Goal: Task Accomplishment & Management: Complete application form

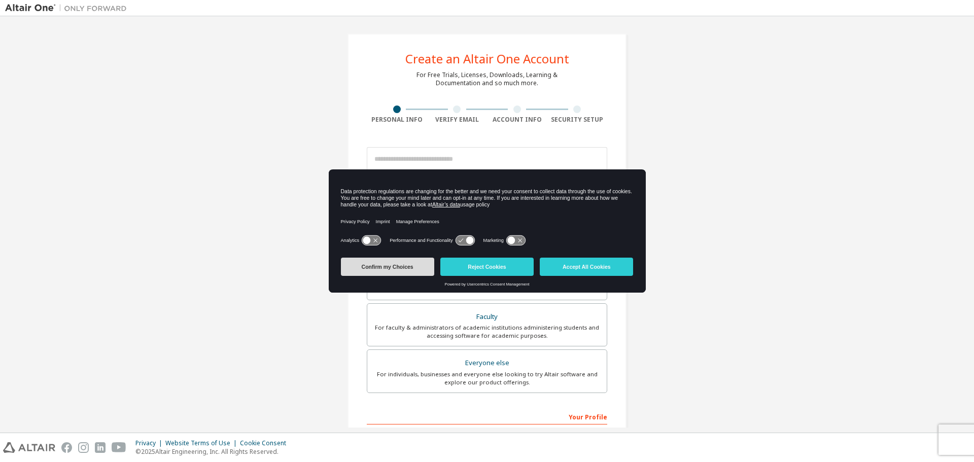
click at [403, 267] on button "Confirm my Choices" at bounding box center [387, 267] width 93 height 18
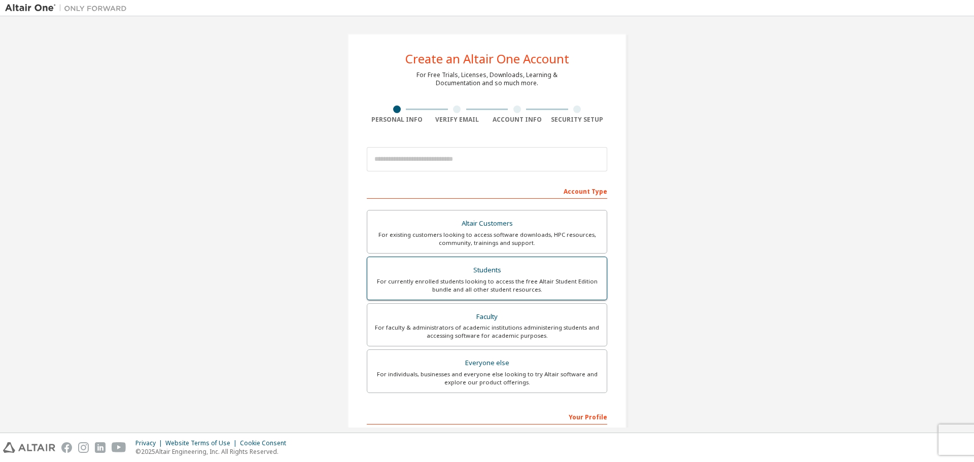
click at [531, 281] on div "For currently enrolled students looking to access the free Altair Student Editi…" at bounding box center [486, 286] width 227 height 16
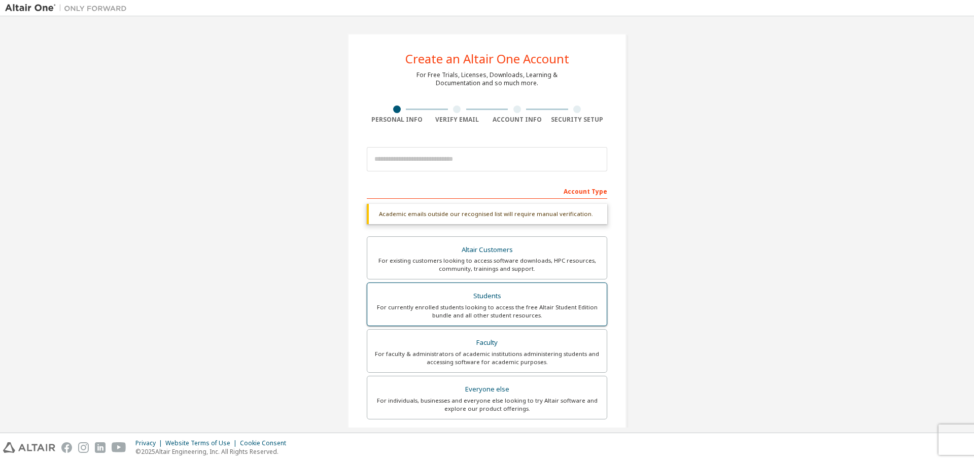
click at [516, 313] on div "For currently enrolled students looking to access the free Altair Student Editi…" at bounding box center [486, 311] width 227 height 16
click at [458, 160] on input "email" at bounding box center [487, 159] width 240 height 24
type input "**********"
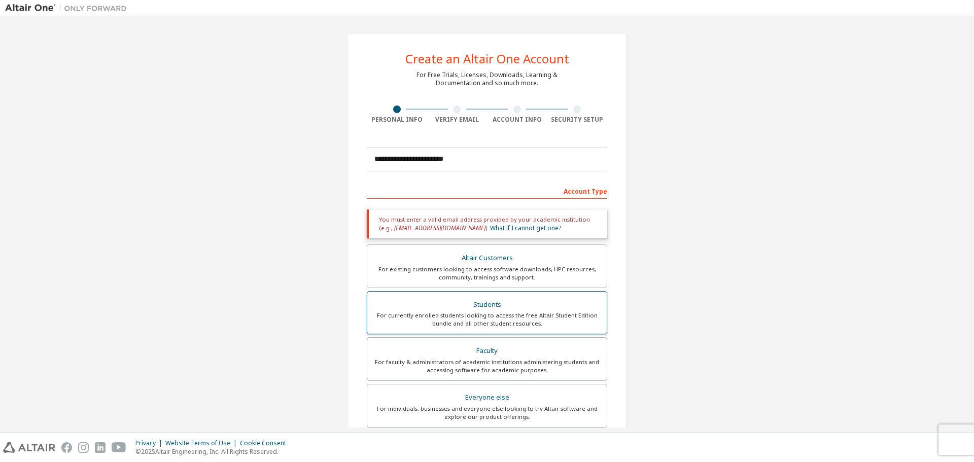
click at [475, 315] on div "For currently enrolled students looking to access the free Altair Student Editi…" at bounding box center [486, 320] width 227 height 16
click at [792, 203] on div "**********" at bounding box center [487, 307] width 964 height 572
click at [506, 155] on input "**********" at bounding box center [487, 159] width 240 height 24
click at [490, 227] on link "What if I cannot get one?" at bounding box center [525, 228] width 71 height 9
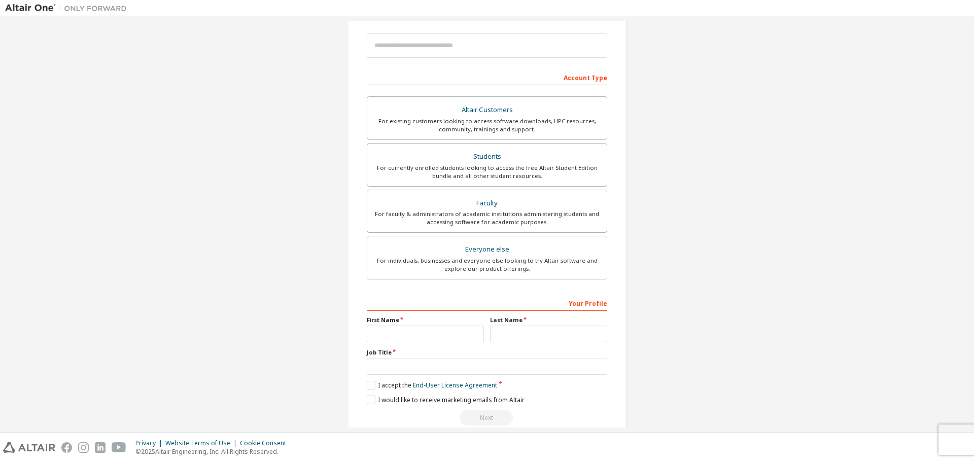
scroll to position [131, 0]
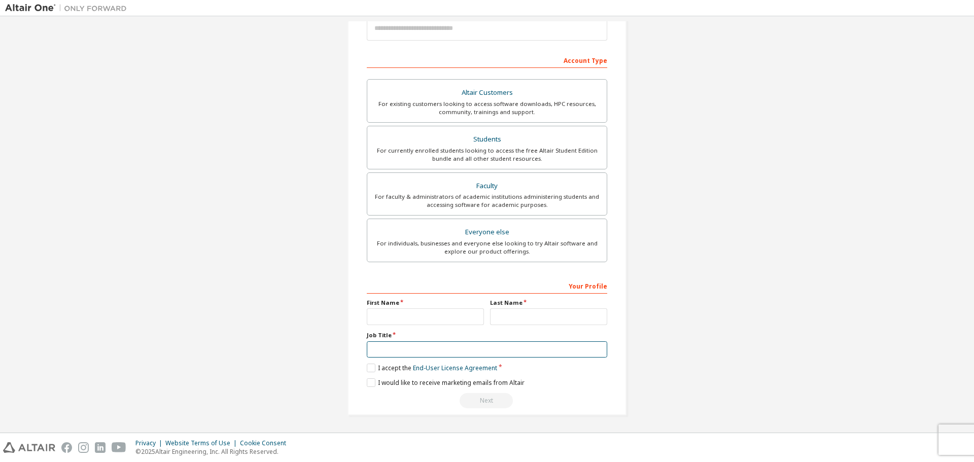
click at [453, 348] on input "text" at bounding box center [487, 349] width 240 height 17
click at [440, 316] on input "text" at bounding box center [425, 316] width 117 height 17
type input "*******"
click at [510, 319] on input "text" at bounding box center [548, 316] width 117 height 17
type input "*******"
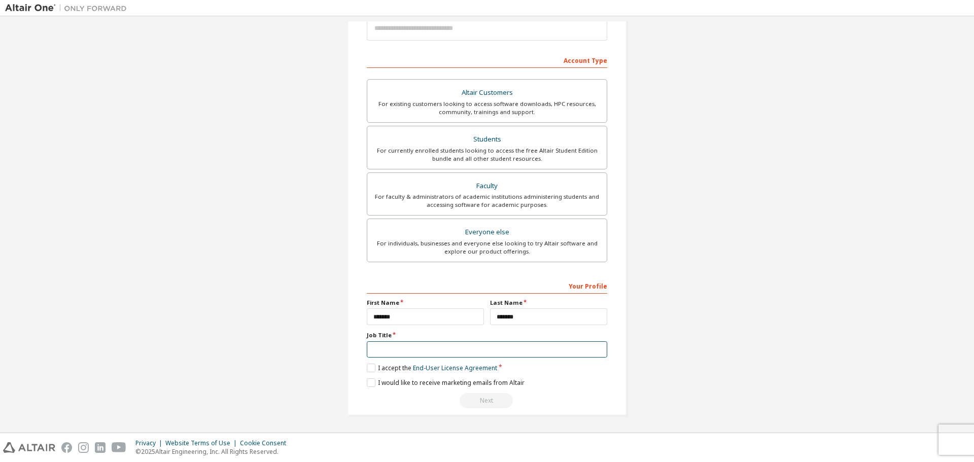
click at [448, 352] on input "text" at bounding box center [487, 349] width 240 height 17
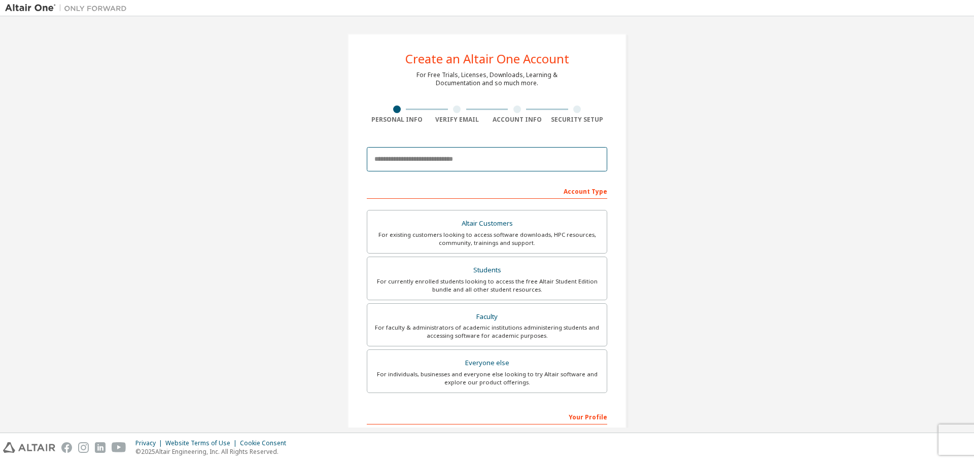
click at [466, 157] on input "email" at bounding box center [487, 159] width 240 height 24
type input "**********"
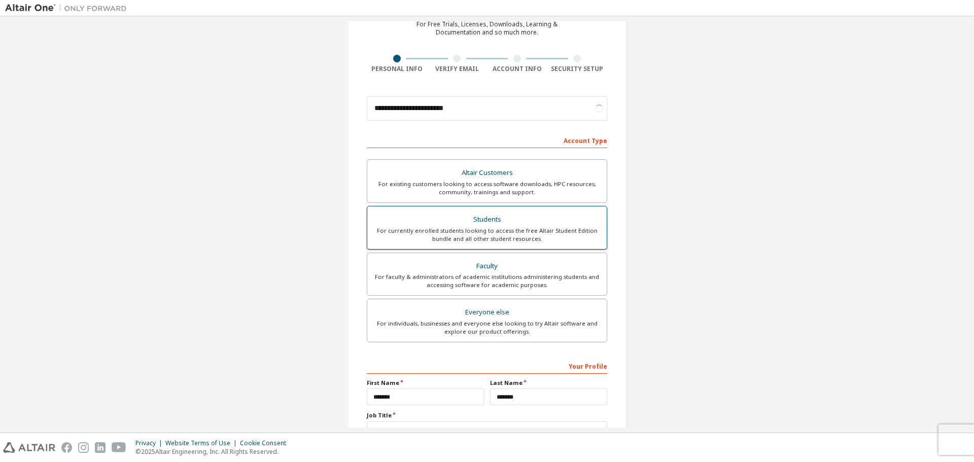
click at [563, 233] on div "For currently enrolled students looking to access the free Altair Student Editi…" at bounding box center [486, 235] width 227 height 16
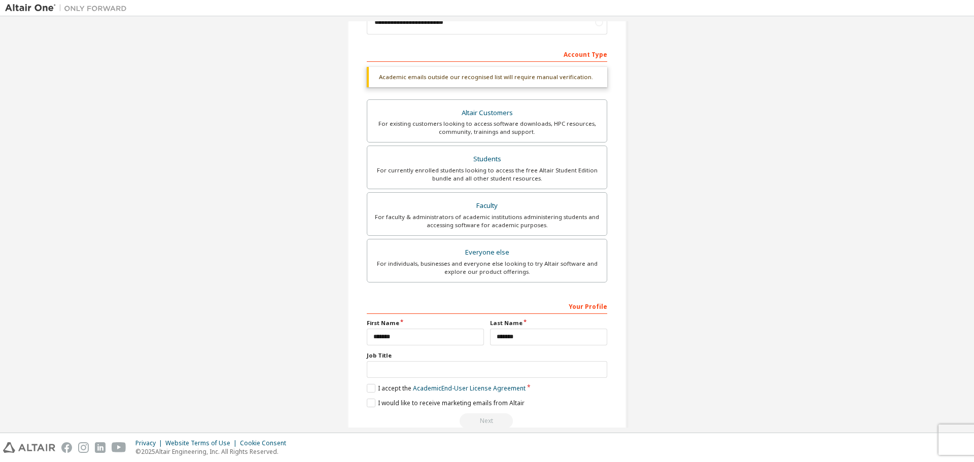
scroll to position [157, 0]
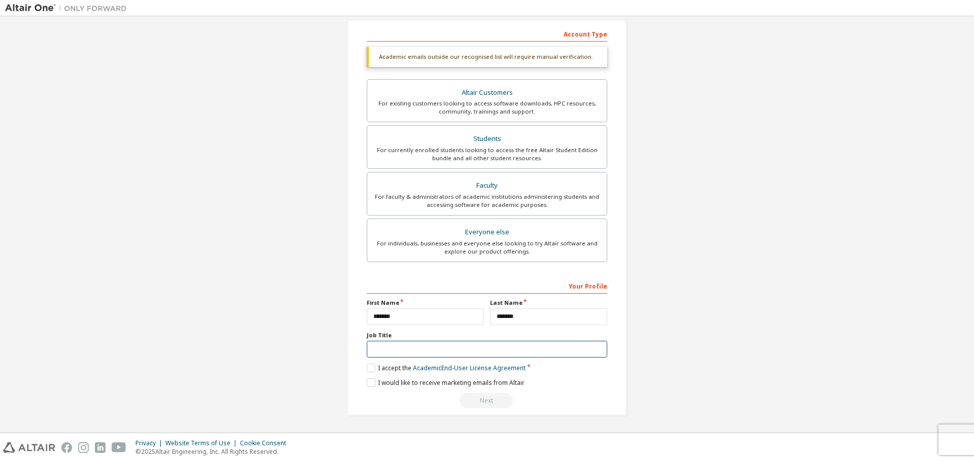
click at [435, 348] on input "text" at bounding box center [487, 349] width 240 height 17
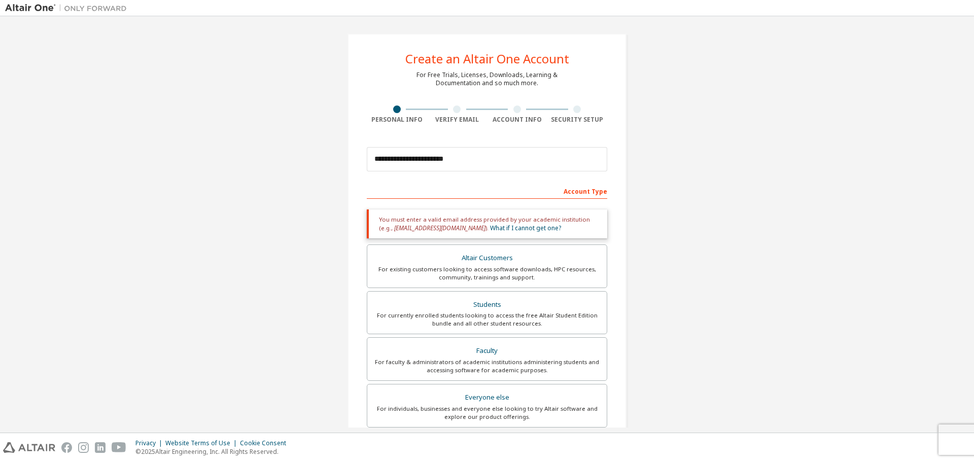
scroll to position [165, 0]
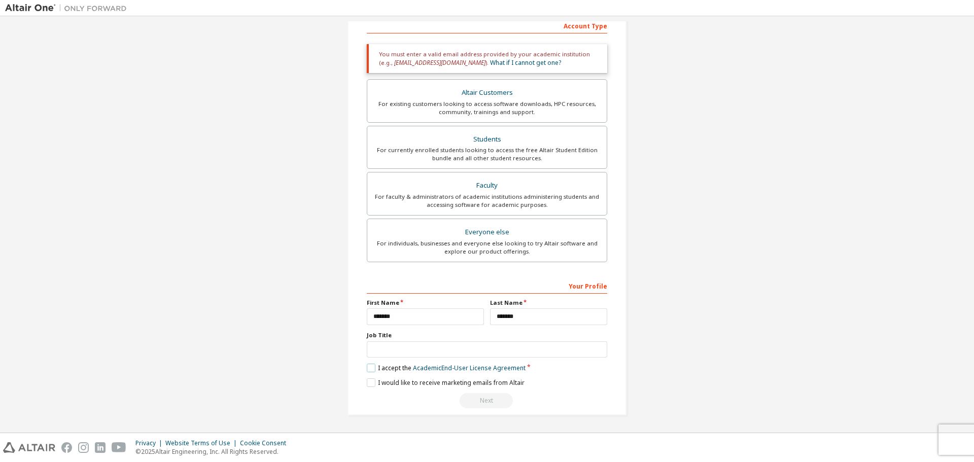
click at [370, 370] on label "I accept the Academic End-User License Agreement" at bounding box center [446, 368] width 159 height 9
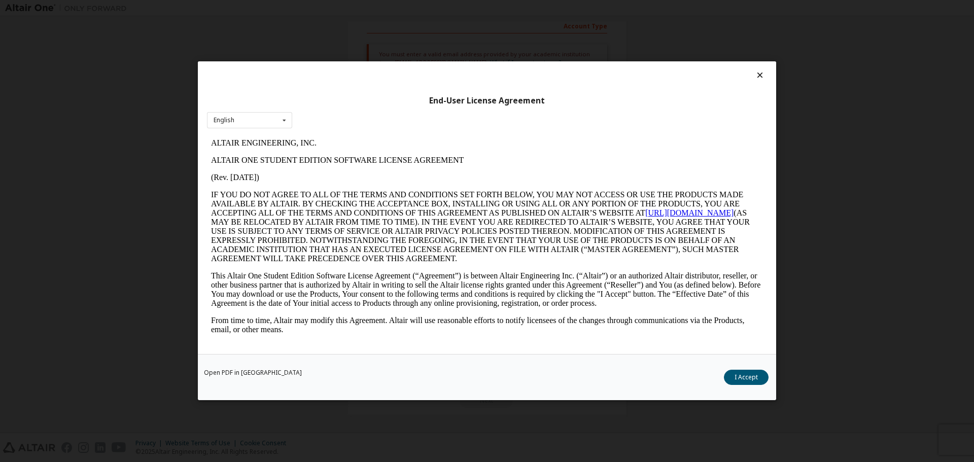
scroll to position [0, 0]
click at [739, 376] on button "I Accept" at bounding box center [746, 377] width 45 height 15
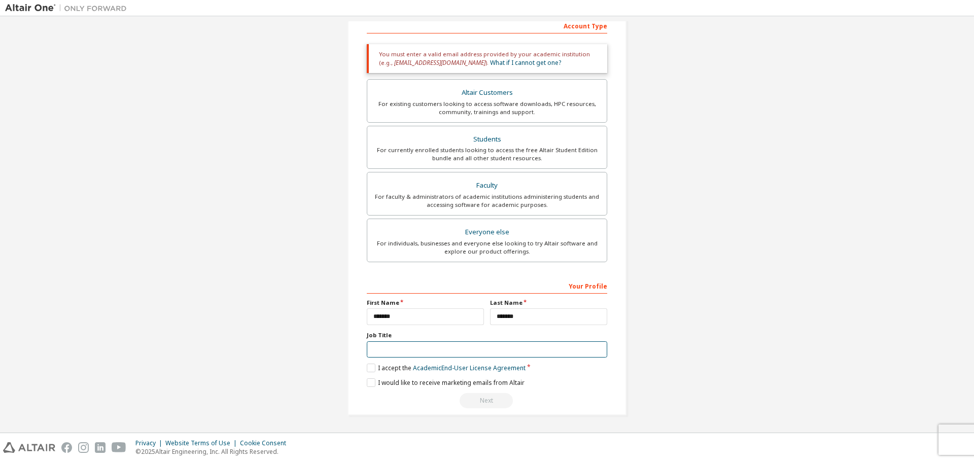
click at [455, 348] on input "text" at bounding box center [487, 349] width 240 height 17
type input "********"
click at [571, 384] on div "I would like to receive marketing emails from Altair" at bounding box center [487, 383] width 240 height 9
click at [371, 385] on label "I would like to receive marketing emails from Altair" at bounding box center [446, 383] width 158 height 9
click at [370, 364] on label "I accept the Academic End-User License Agreement" at bounding box center [446, 368] width 159 height 9
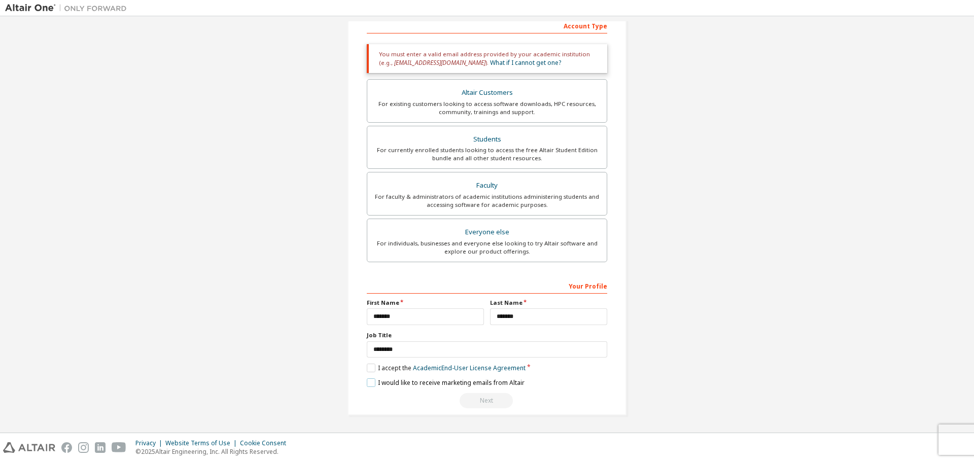
click at [367, 381] on label "I would like to receive marketing emails from Altair" at bounding box center [446, 383] width 158 height 9
click at [370, 369] on label "I accept the Academic End-User License Agreement" at bounding box center [446, 368] width 159 height 9
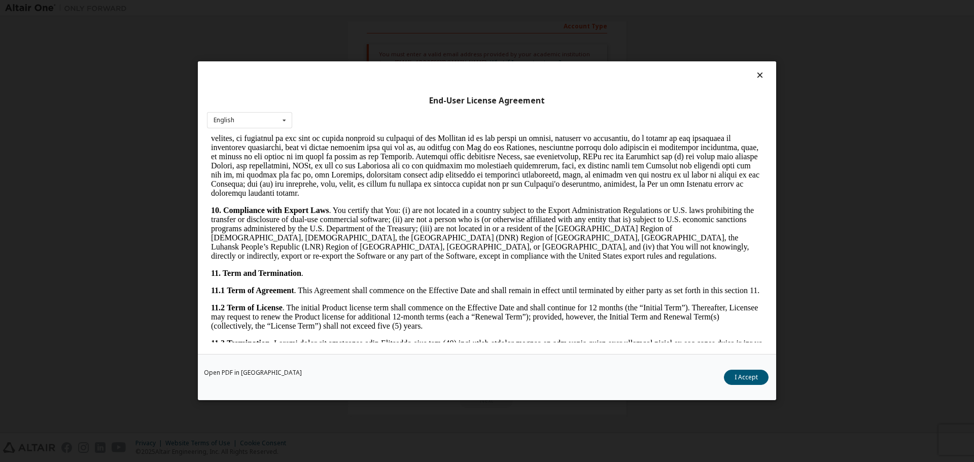
scroll to position [1530, 0]
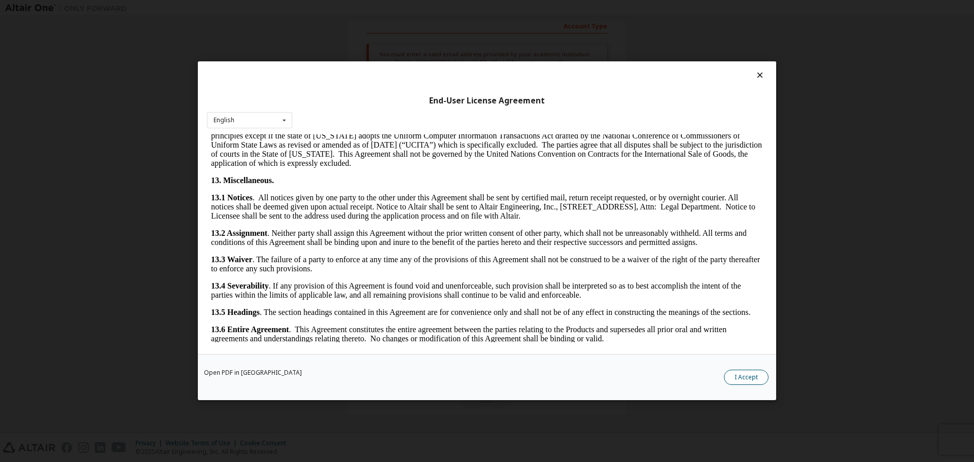
click at [744, 377] on button "I Accept" at bounding box center [746, 377] width 45 height 15
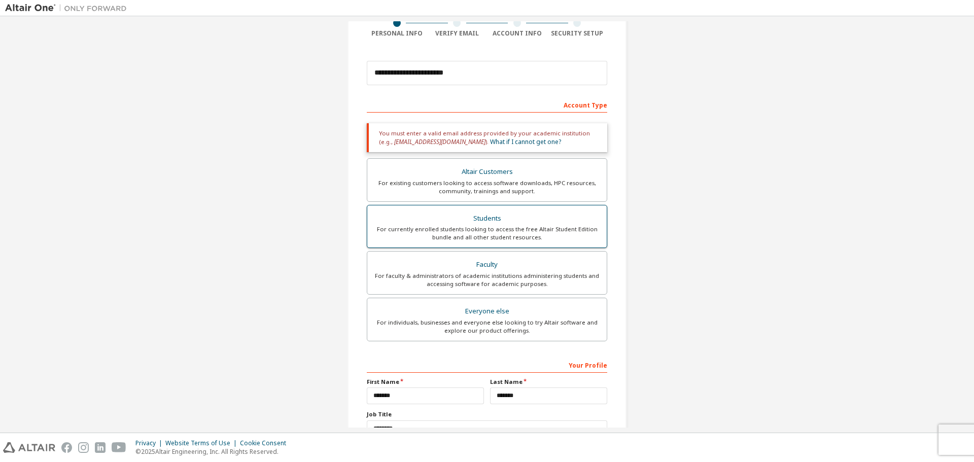
scroll to position [0, 0]
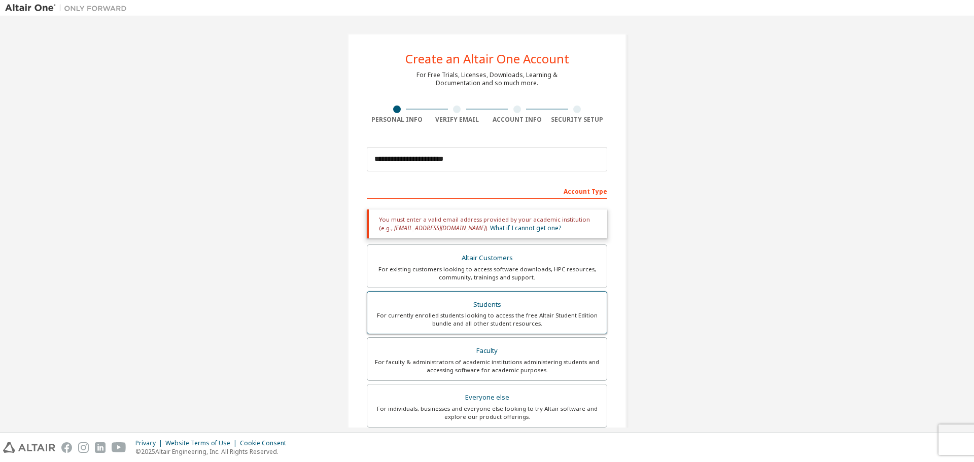
click at [476, 312] on div "For currently enrolled students looking to access the free Altair Student Editi…" at bounding box center [486, 320] width 227 height 16
click at [490, 270] on div "For existing customers looking to access software downloads, HPC resources, com…" at bounding box center [486, 273] width 227 height 16
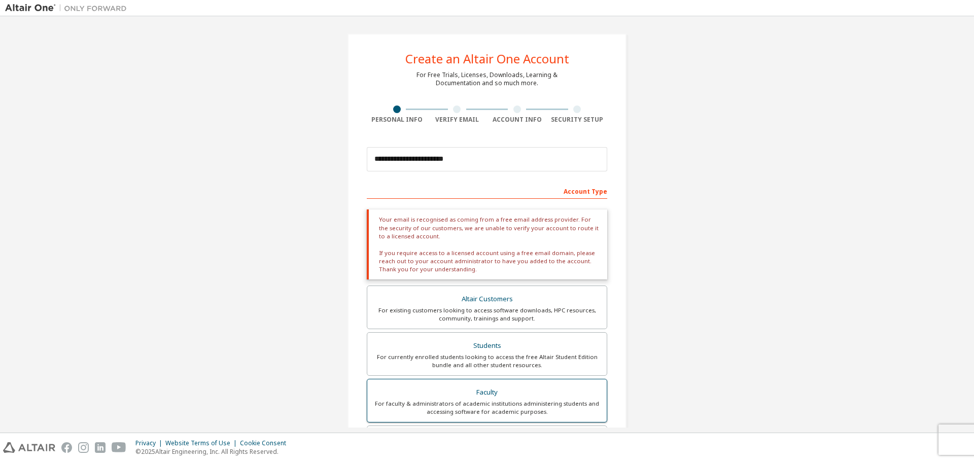
click at [498, 358] on div "For currently enrolled students looking to access the free Altair Student Editi…" at bounding box center [486, 361] width 227 height 16
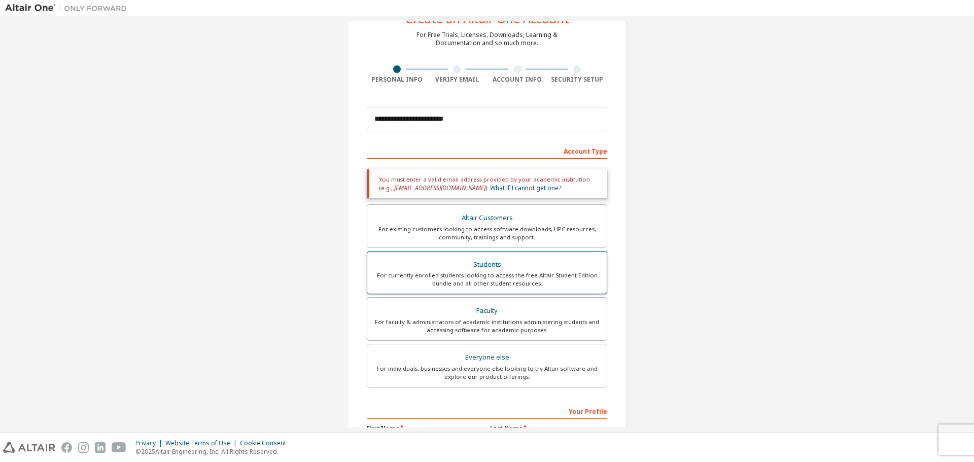
scroll to position [101, 0]
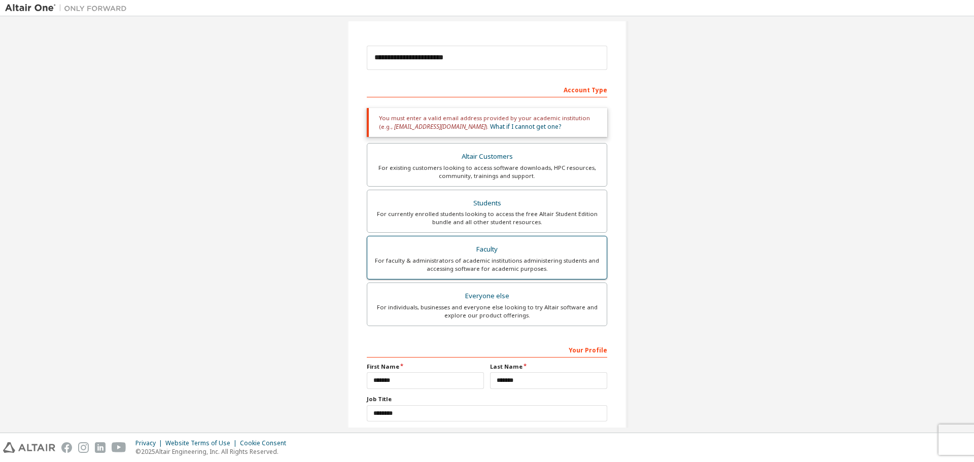
click at [499, 259] on div "For faculty & administrators of academic institutions administering students an…" at bounding box center [486, 265] width 227 height 16
click at [505, 298] on div "Everyone else" at bounding box center [486, 296] width 227 height 14
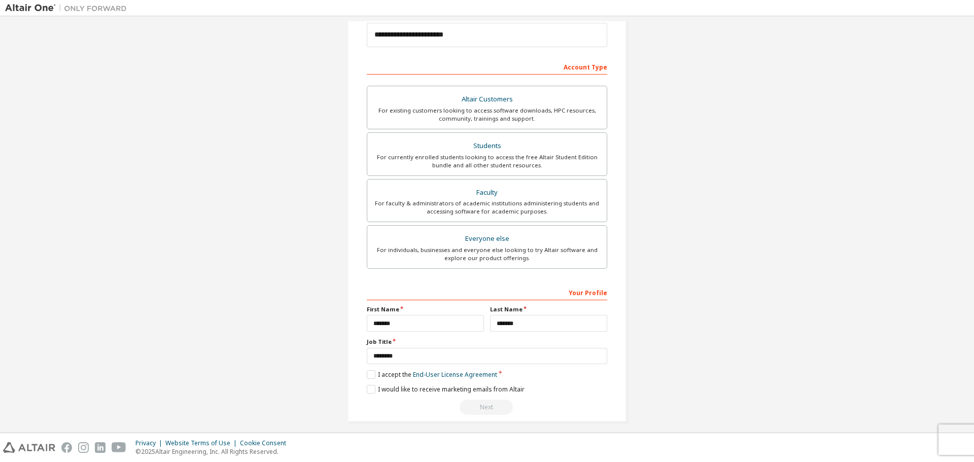
scroll to position [131, 0]
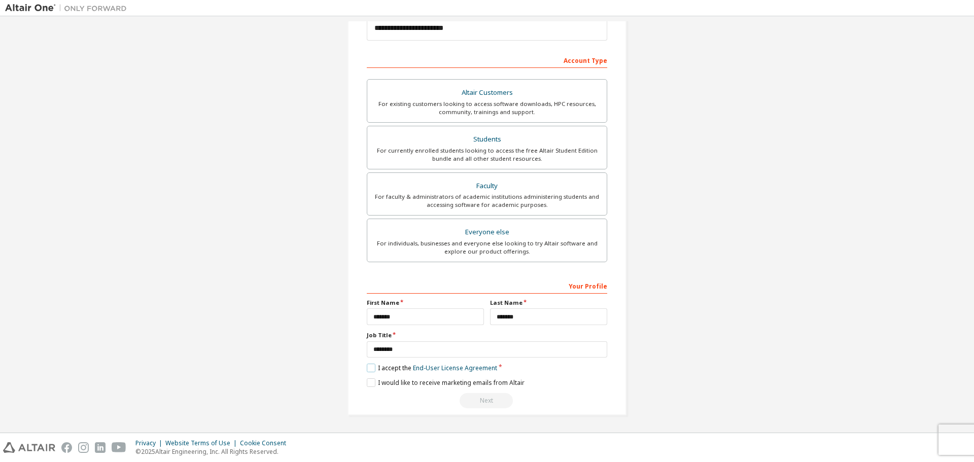
click at [371, 366] on label "I accept the End-User License Agreement" at bounding box center [432, 368] width 130 height 9
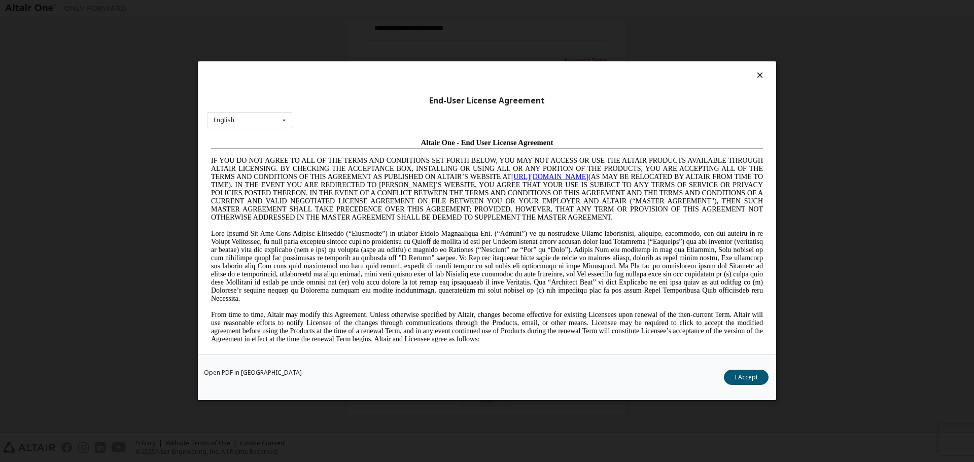
scroll to position [0, 0]
click at [740, 374] on button "I Accept" at bounding box center [746, 377] width 45 height 15
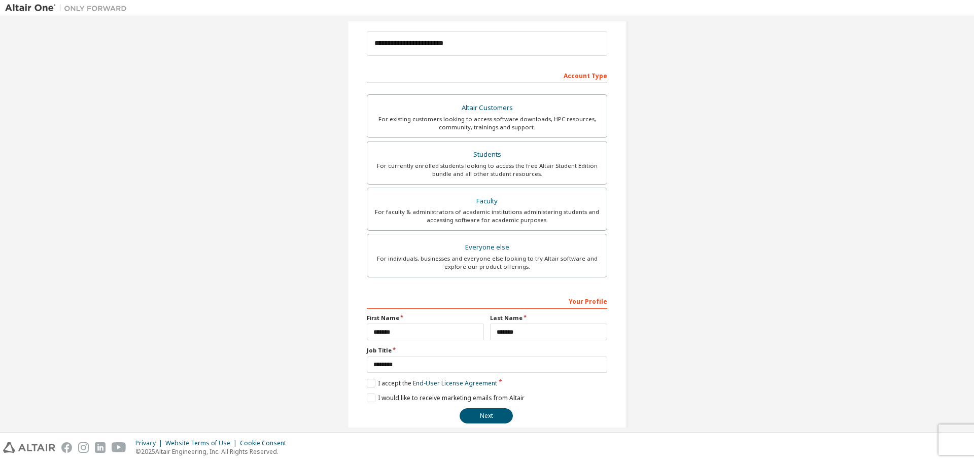
scroll to position [131, 0]
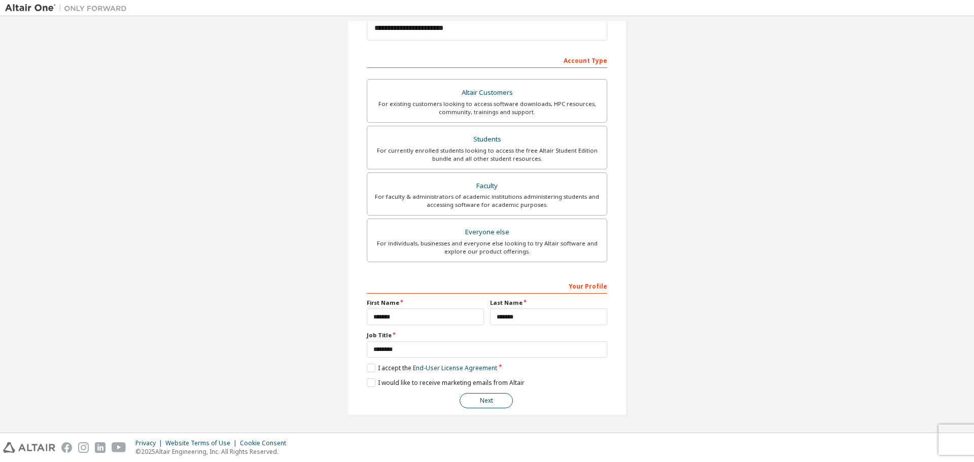
click at [482, 401] on button "Next" at bounding box center [486, 400] width 53 height 15
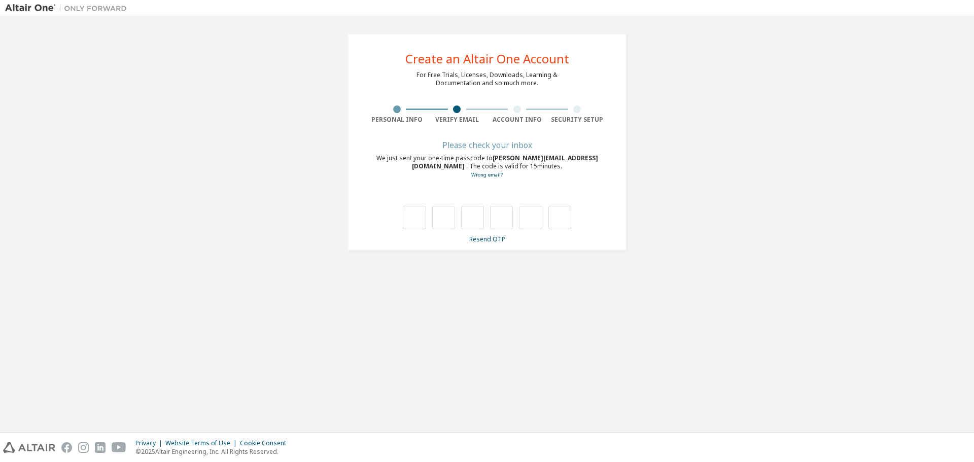
type input "*"
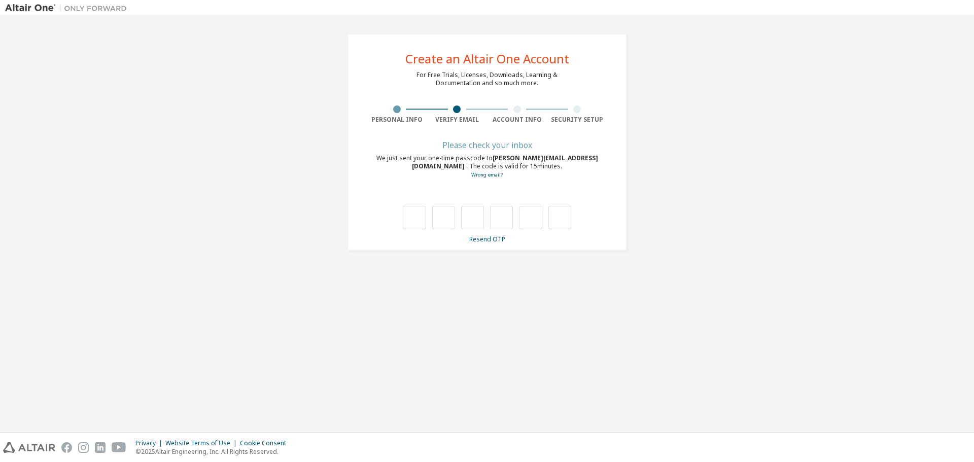
type input "*"
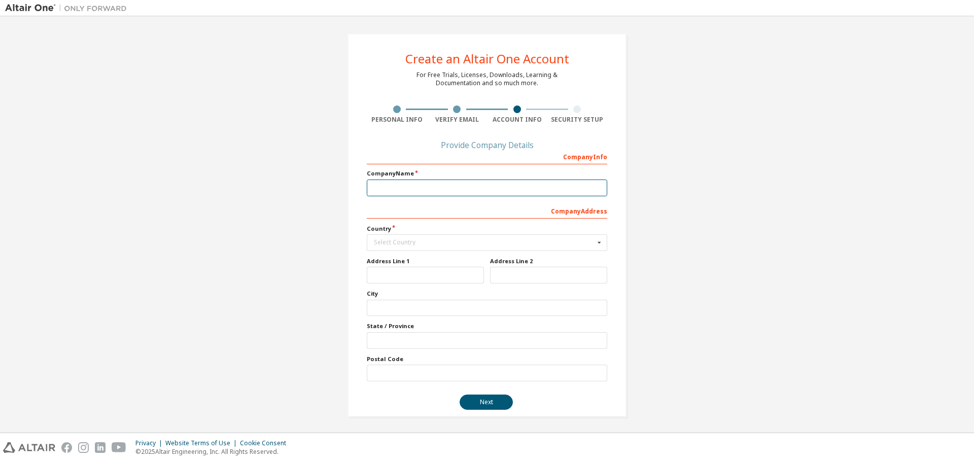
click at [433, 189] on input "text" at bounding box center [487, 188] width 240 height 17
click at [595, 245] on icon at bounding box center [599, 243] width 13 height 16
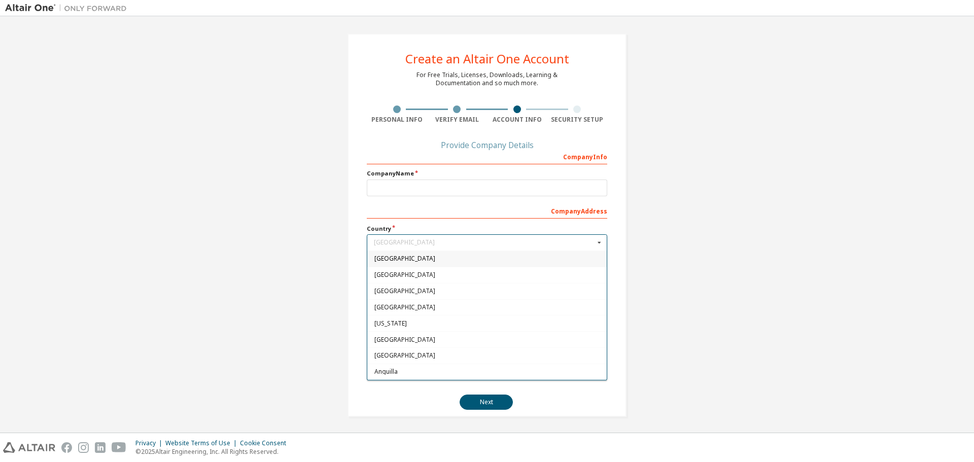
click at [596, 244] on icon at bounding box center [599, 243] width 13 height 16
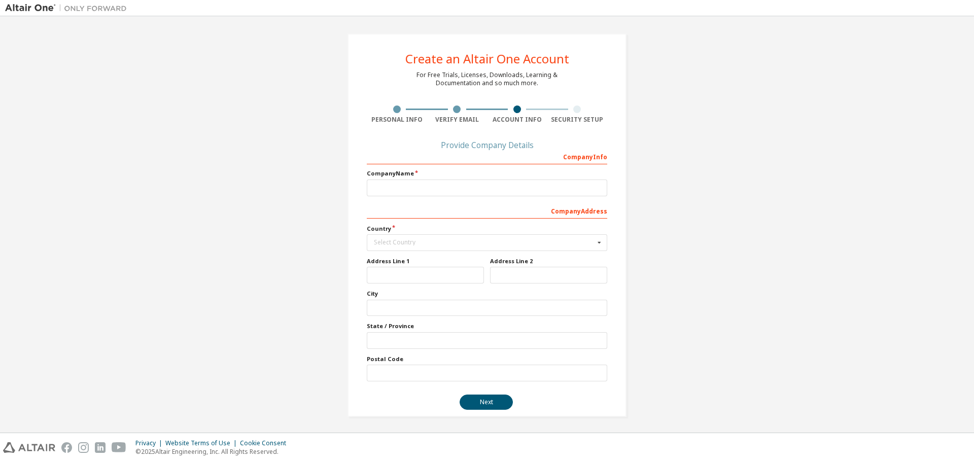
click at [786, 257] on div "Create an Altair One Account For Free Trials, Licenses, Downloads, Learning & D…" at bounding box center [487, 225] width 964 height 408
click at [380, 186] on input "text" at bounding box center [487, 188] width 240 height 17
click at [665, 208] on div "Create an Altair One Account For Free Trials, Licenses, Downloads, Learning & D…" at bounding box center [487, 225] width 964 height 408
